Goal: Task Accomplishment & Management: Manage account settings

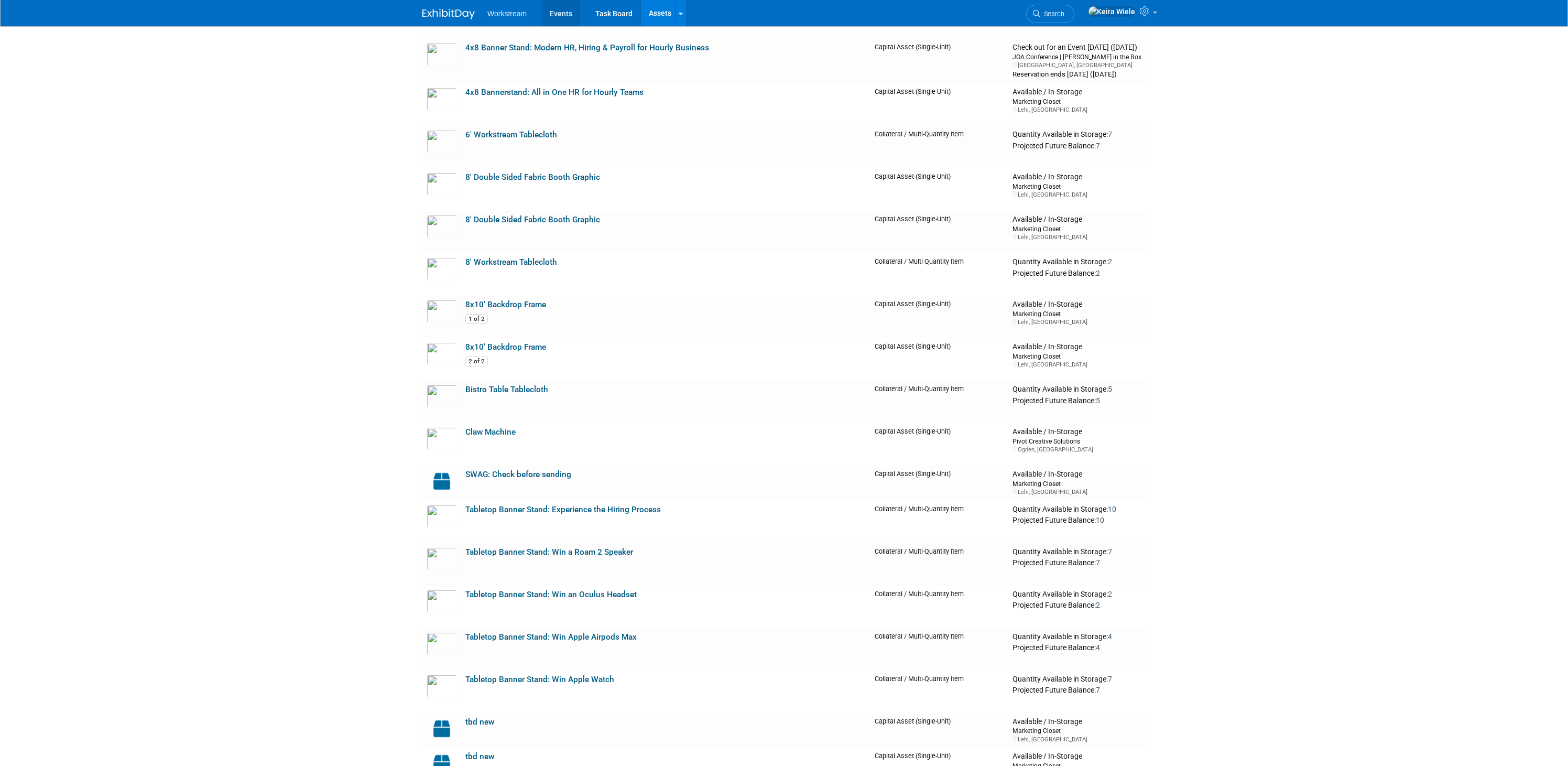
click at [576, 15] on link "Events" at bounding box center [561, 13] width 38 height 26
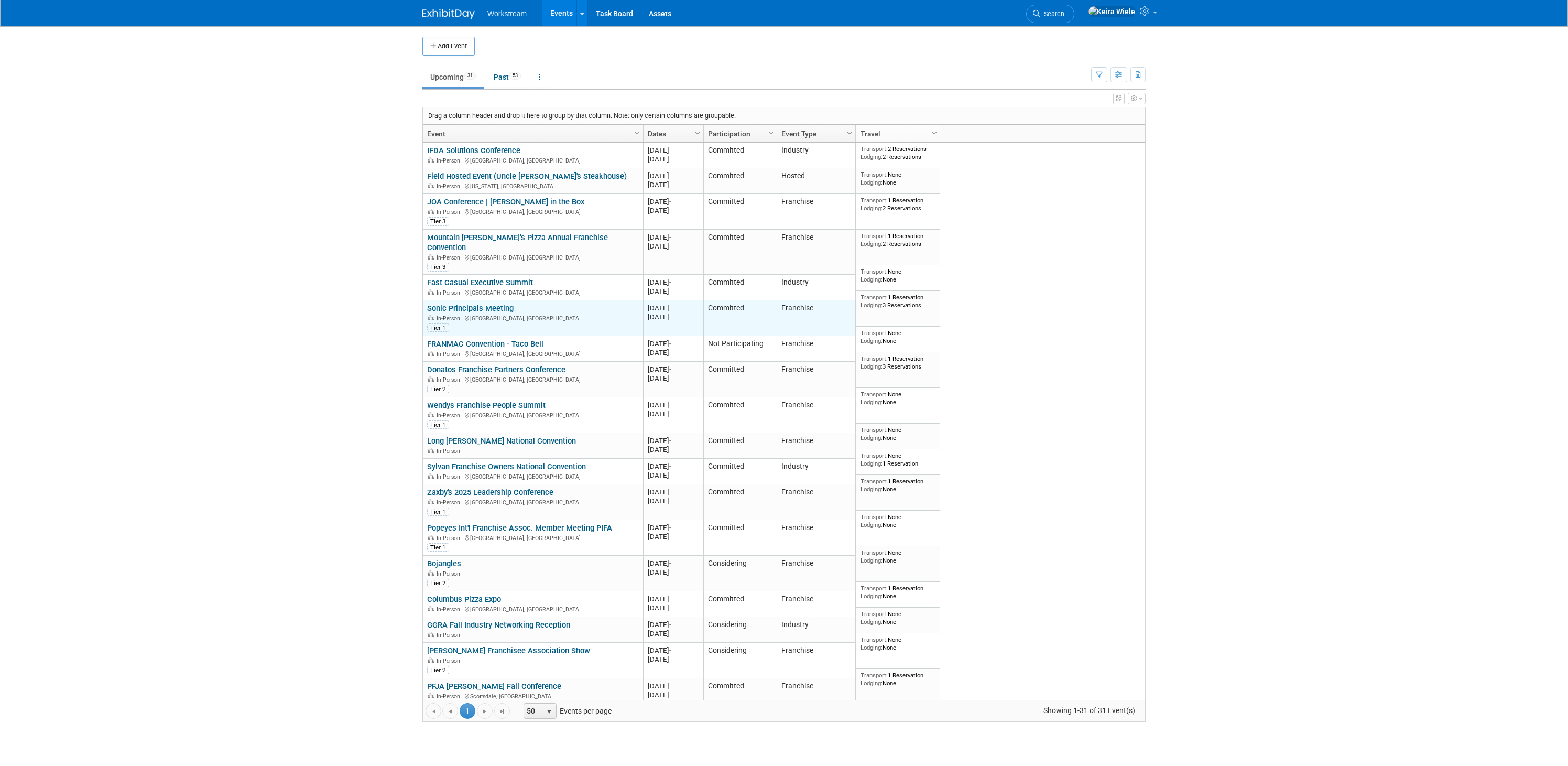
click at [485, 303] on link "Sonic Principals Meeting" at bounding box center [471, 307] width 86 height 9
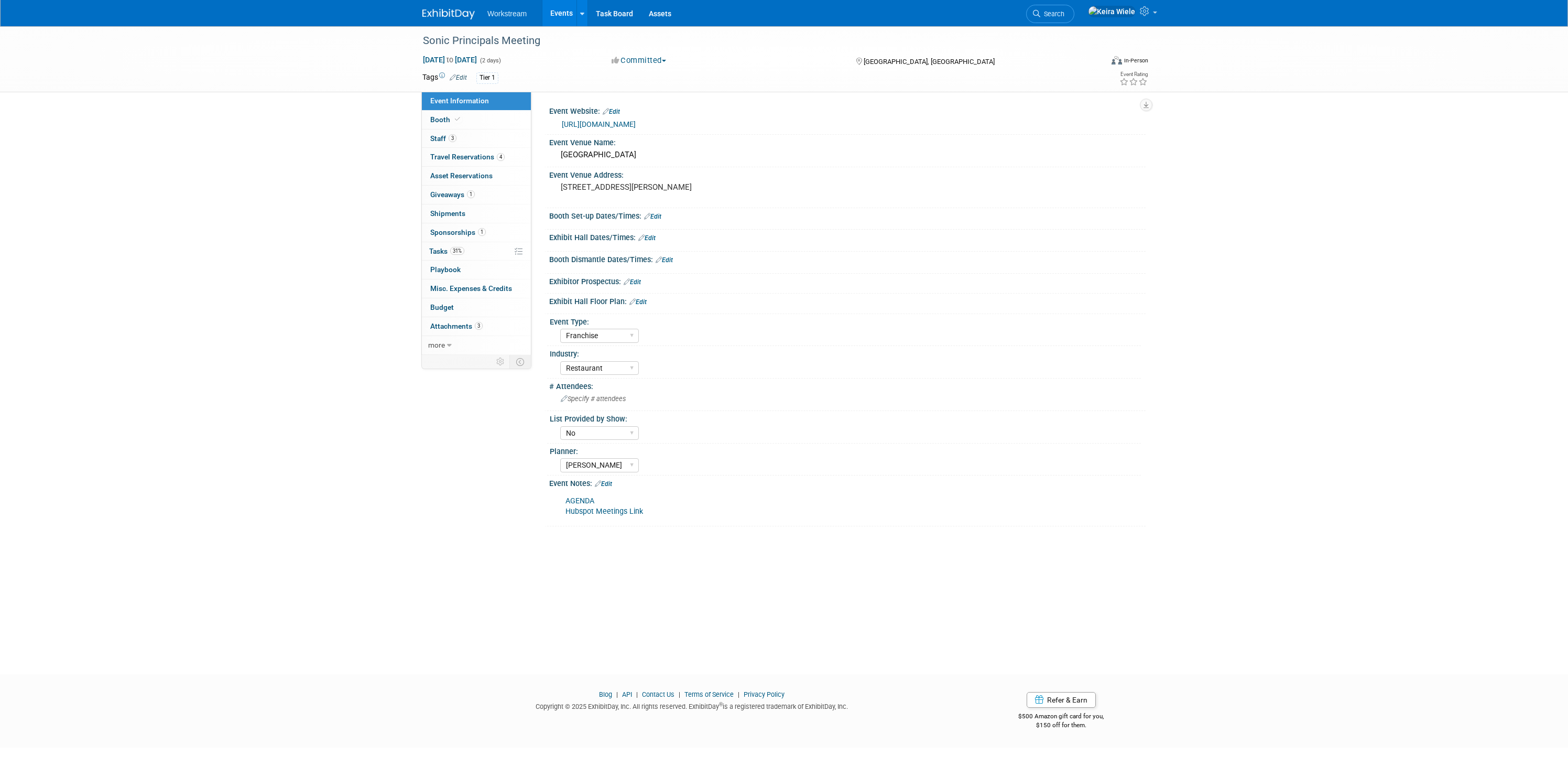
select select "Franchise"
select select "Restaurant"
select select "No"
select select "Tatia Meghdadi"
click at [635, 125] on link "[URL][DOMAIN_NAME]" at bounding box center [598, 124] width 74 height 9
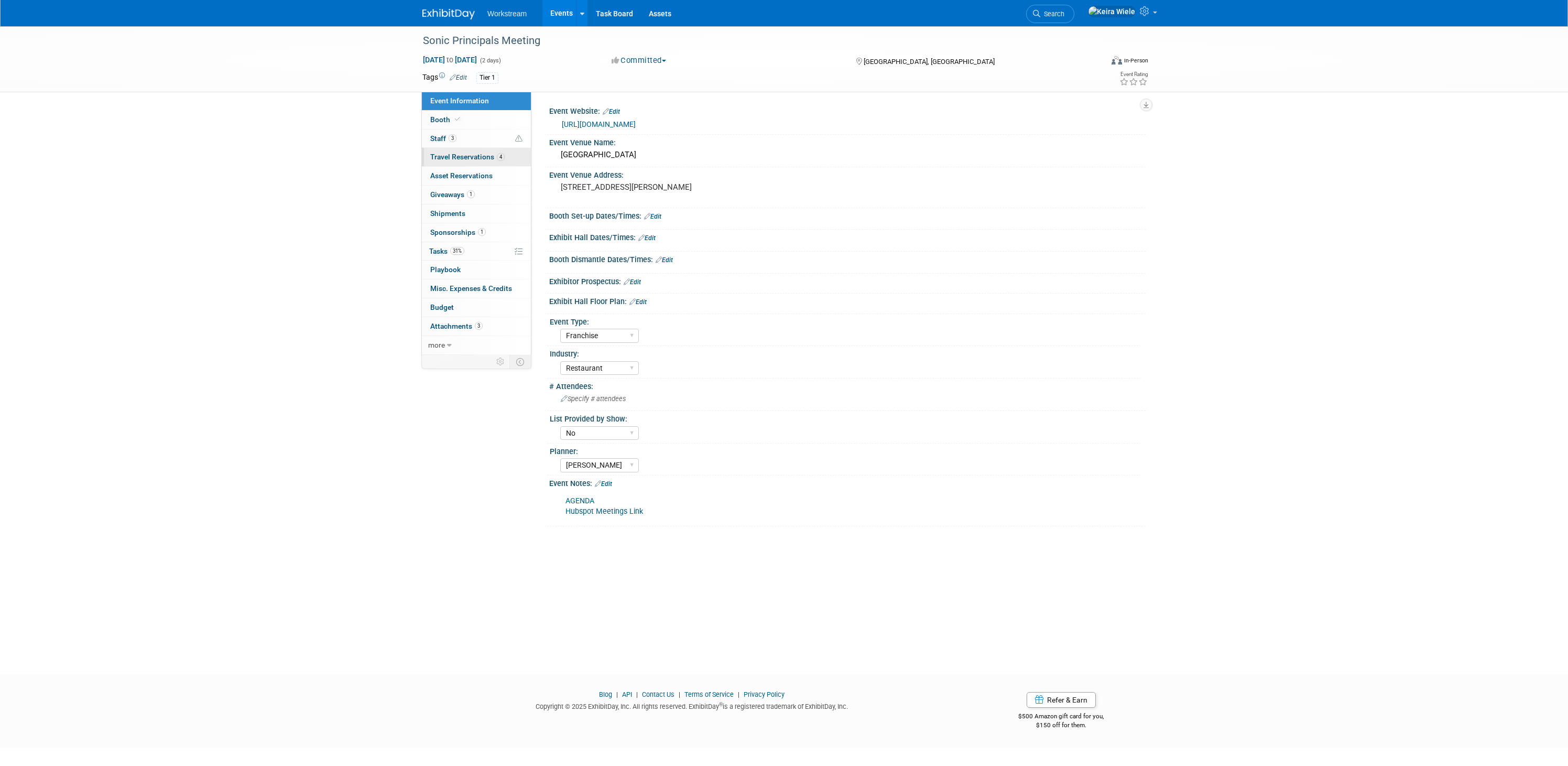
click at [477, 163] on link "4 Travel Reservations 4" at bounding box center [476, 157] width 109 height 18
